Goal: Information Seeking & Learning: Learn about a topic

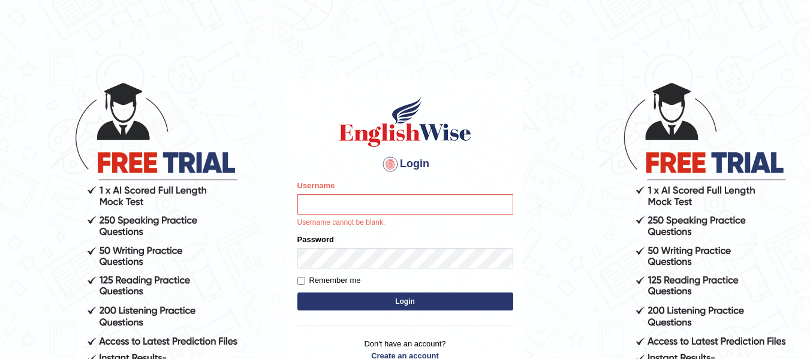
click at [106, 218] on body "Login Please fix the following errors: Username Username cannot be blank. Passw…" at bounding box center [405, 220] width 810 height 359
drag, startPoint x: 0, startPoint y: 0, endPoint x: 106, endPoint y: 218, distance: 242.2
click at [106, 218] on body "Login Please fix the following errors: Username Username cannot be blank. Passw…" at bounding box center [405, 220] width 810 height 359
drag, startPoint x: 362, startPoint y: 187, endPoint x: 360, endPoint y: 201, distance: 13.8
click at [362, 196] on div "Username Username cannot be blank." at bounding box center [405, 204] width 216 height 49
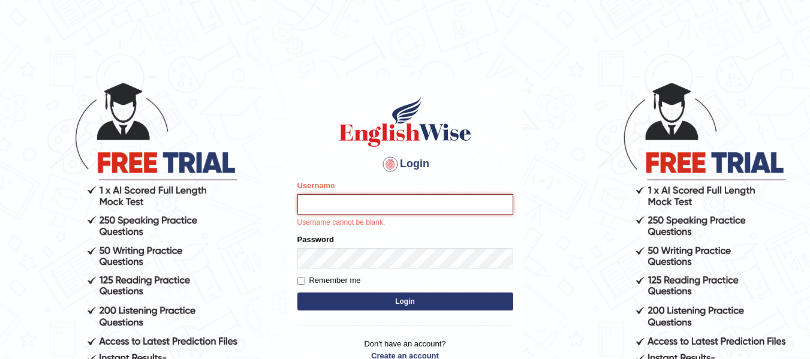
click at [360, 201] on input "Username" at bounding box center [405, 204] width 216 height 20
type input "Andersons"
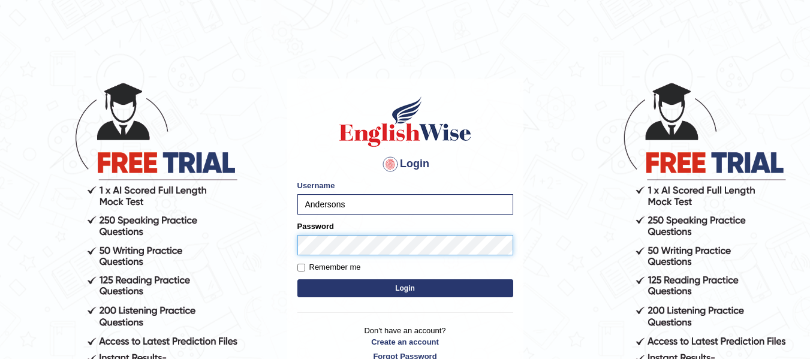
click at [297, 279] on button "Login" at bounding box center [405, 288] width 216 height 18
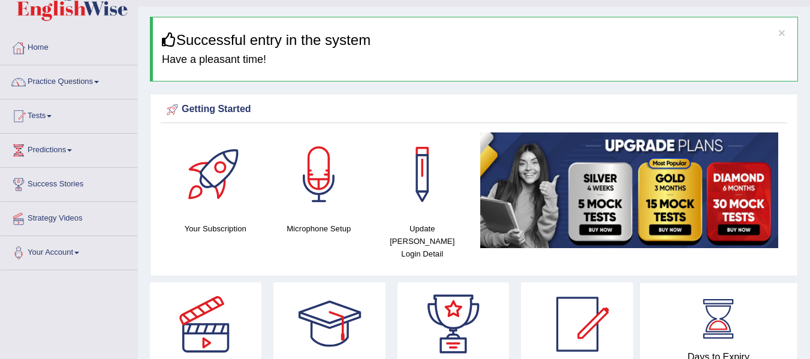
scroll to position [14, 0]
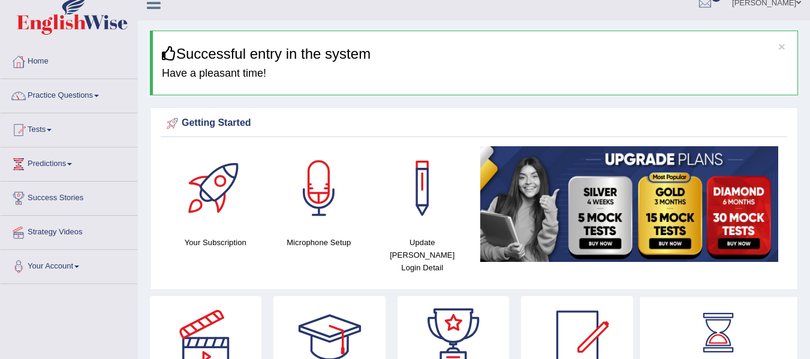
click at [810, 52] on html "Toggle navigation Home Practice Questions Speaking Practice Read Aloud Repeat S…" at bounding box center [405, 165] width 810 height 359
click at [63, 174] on link "Predictions" at bounding box center [69, 163] width 137 height 30
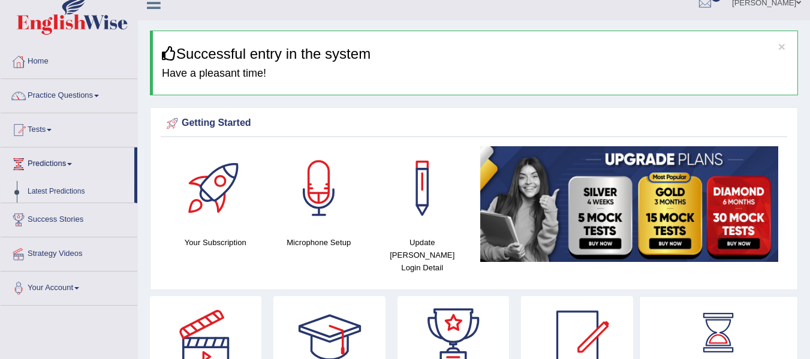
click at [63, 188] on link "Latest Predictions" at bounding box center [78, 192] width 112 height 22
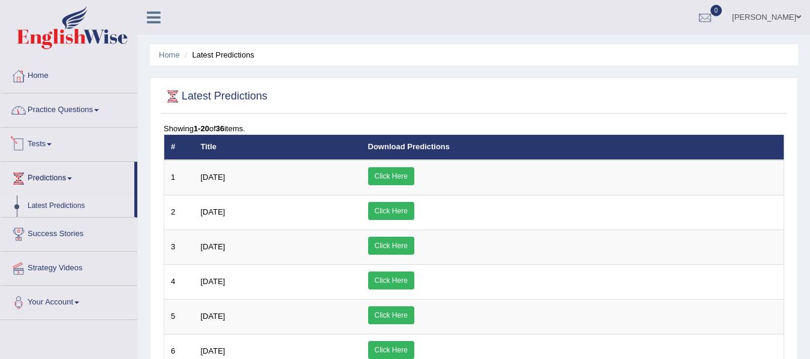
click at [73, 115] on link "Practice Questions" at bounding box center [69, 109] width 137 height 30
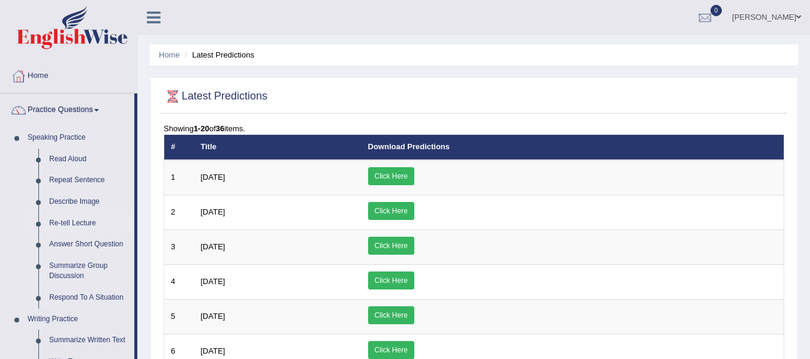
click at [87, 224] on link "Re-tell Lecture" at bounding box center [89, 224] width 91 height 22
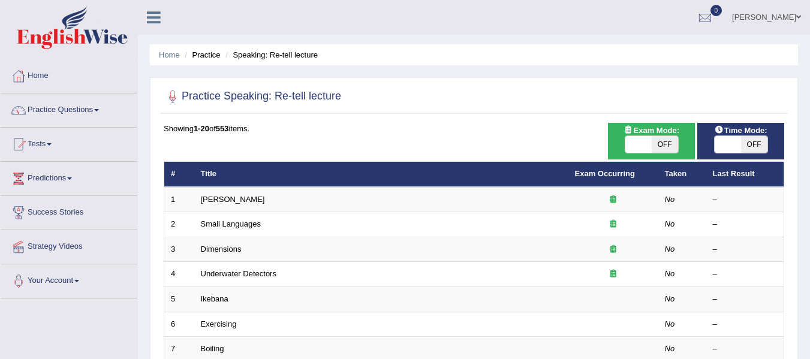
click at [87, 224] on link "Success Stories" at bounding box center [69, 211] width 137 height 30
